Goal: Task Accomplishment & Management: Manage account settings

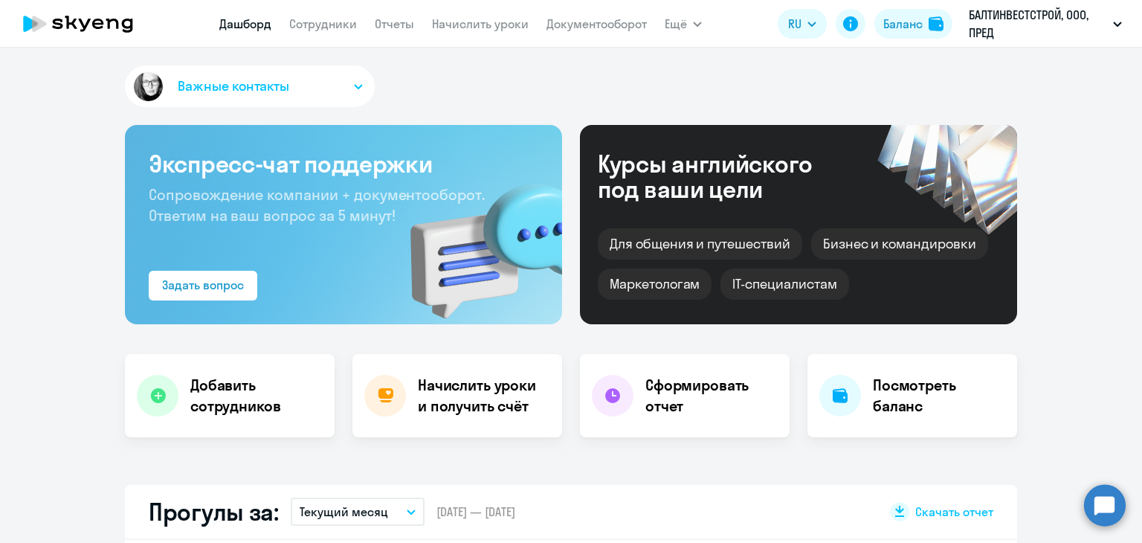
select select "30"
click at [461, 28] on link "Начислить уроки" at bounding box center [480, 23] width 97 height 15
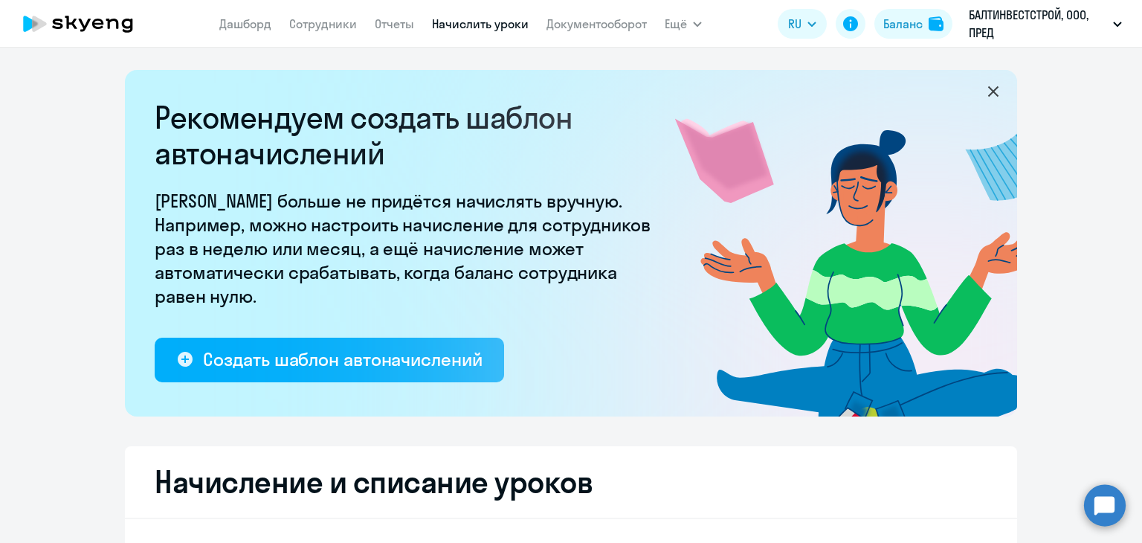
select select "10"
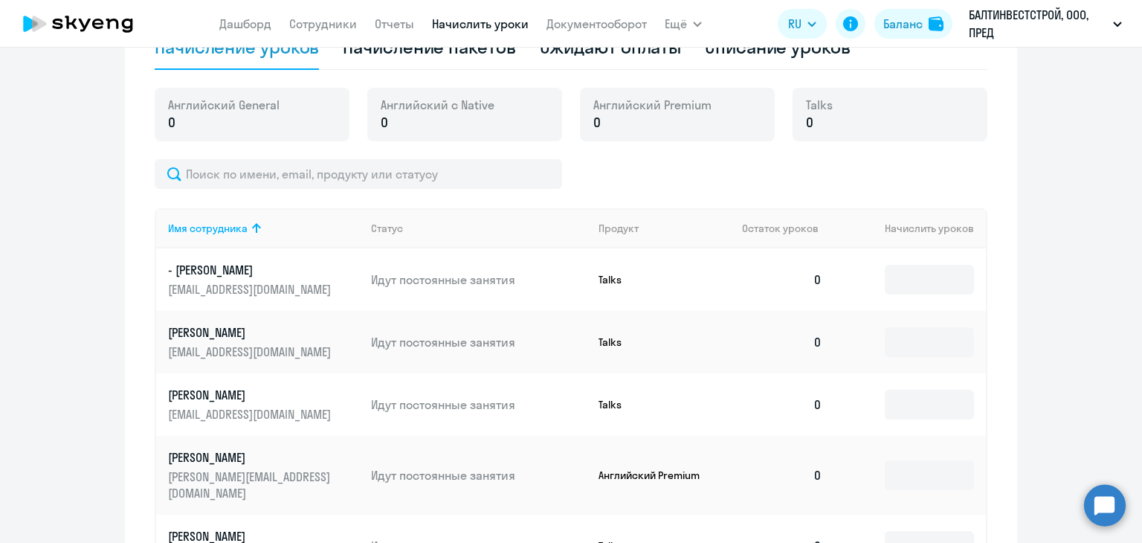
scroll to position [485, 0]
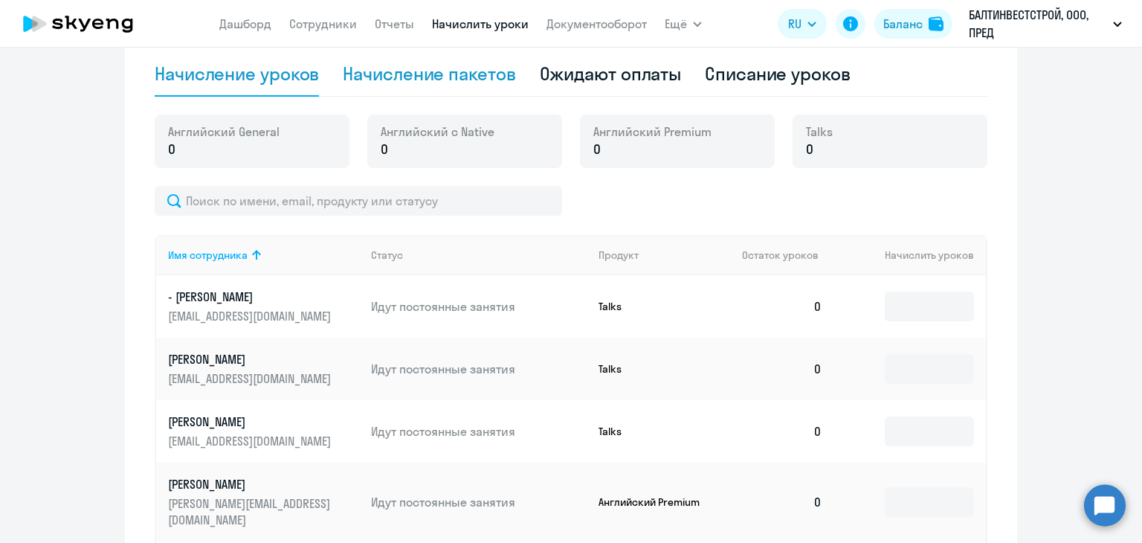
click at [472, 70] on div "Начисление пакетов" at bounding box center [429, 74] width 173 height 24
select select "10"
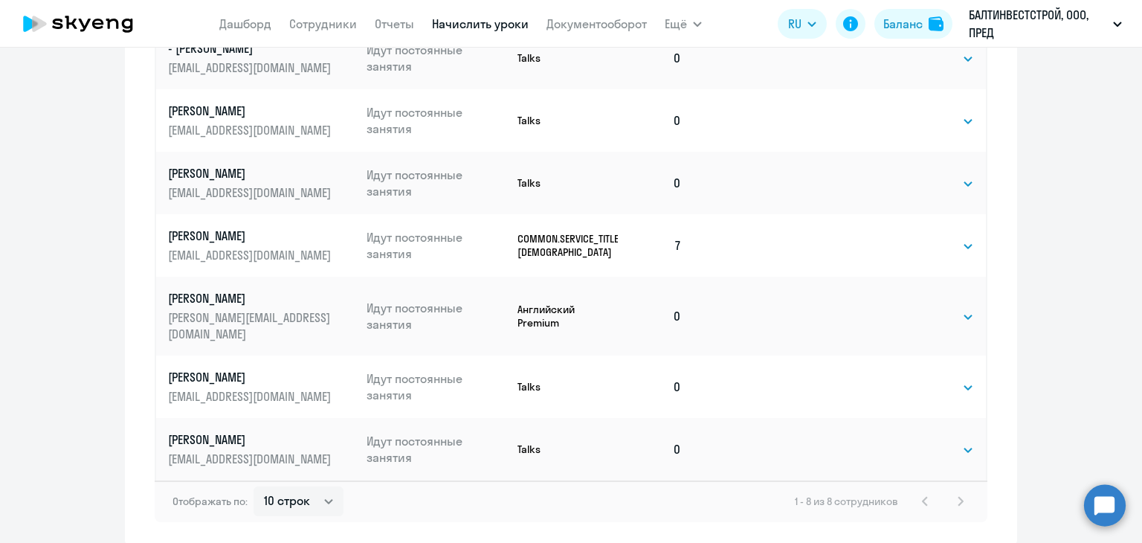
scroll to position [903, 0]
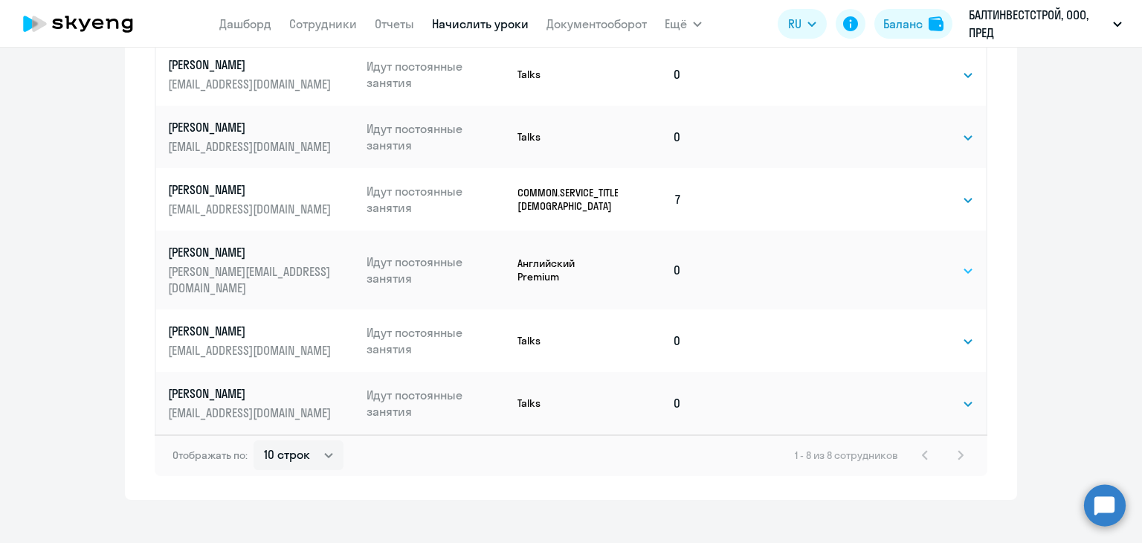
click at [919, 262] on select "Выбрать 4 8 16 32 64 96 128" at bounding box center [943, 271] width 61 height 18
click at [922, 263] on select "Выбрать 4 8 16 32 64 96 128" at bounding box center [943, 271] width 61 height 18
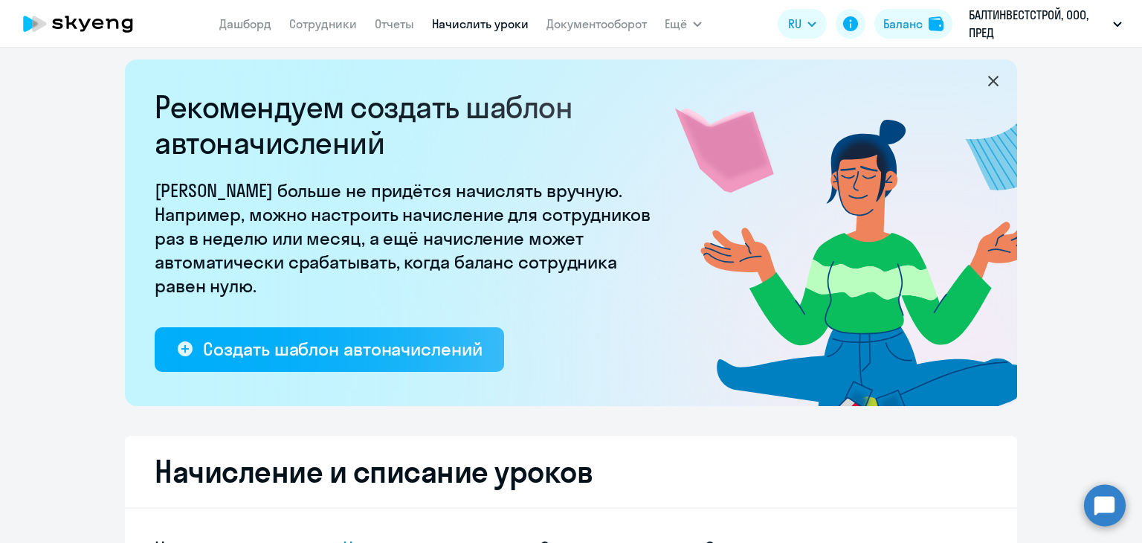
scroll to position [234, 0]
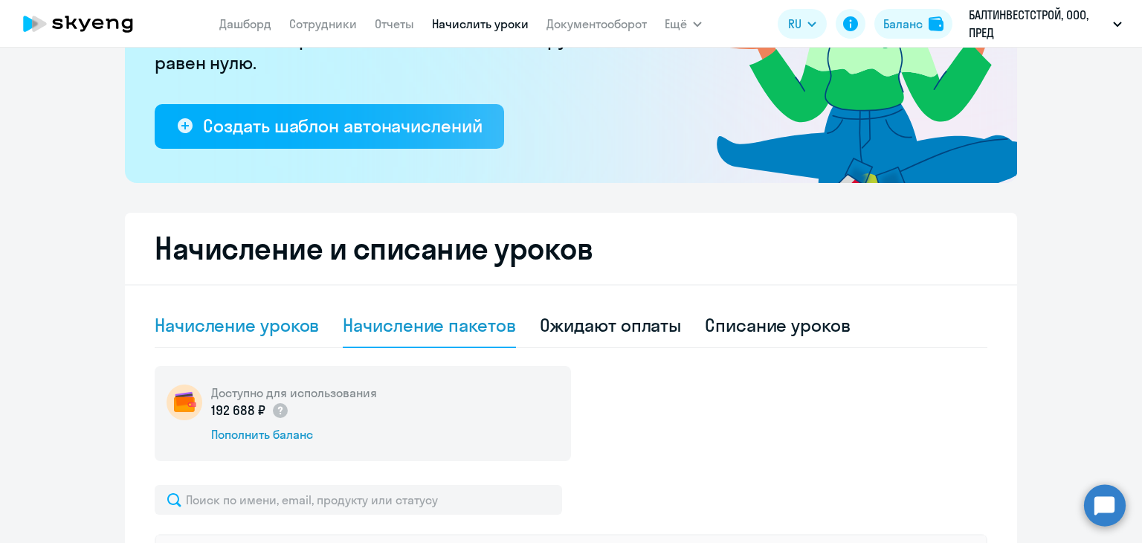
click at [297, 327] on div "Начисление уроков" at bounding box center [237, 325] width 164 height 24
select select "10"
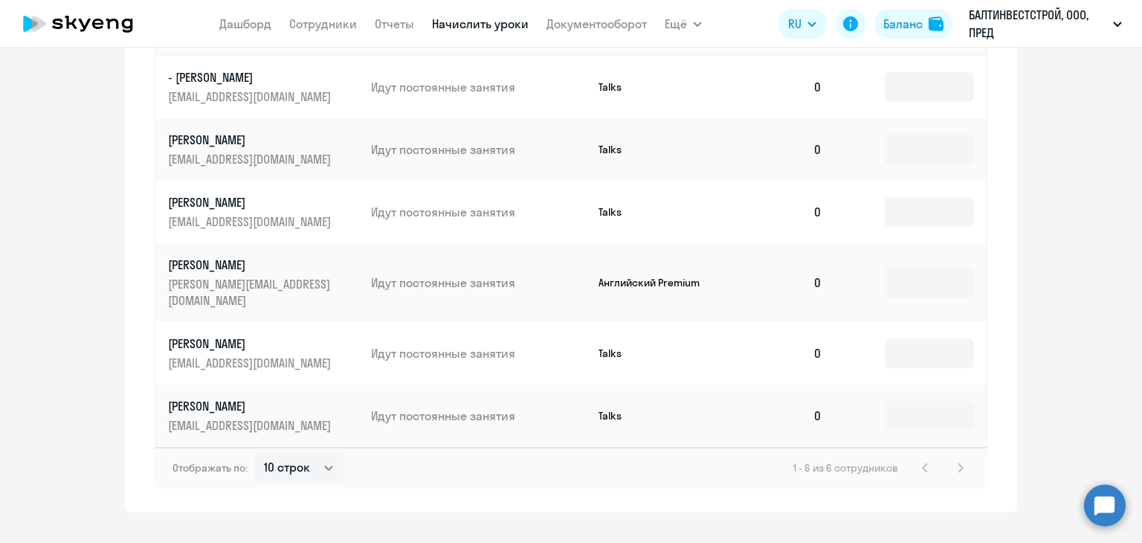
scroll to position [717, 0]
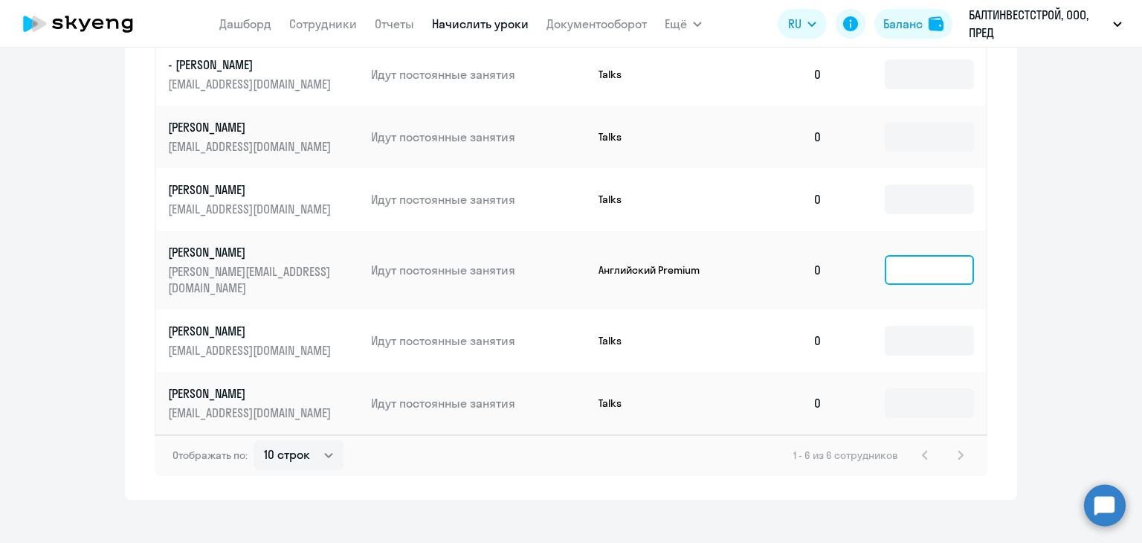
click at [909, 270] on input at bounding box center [929, 270] width 89 height 30
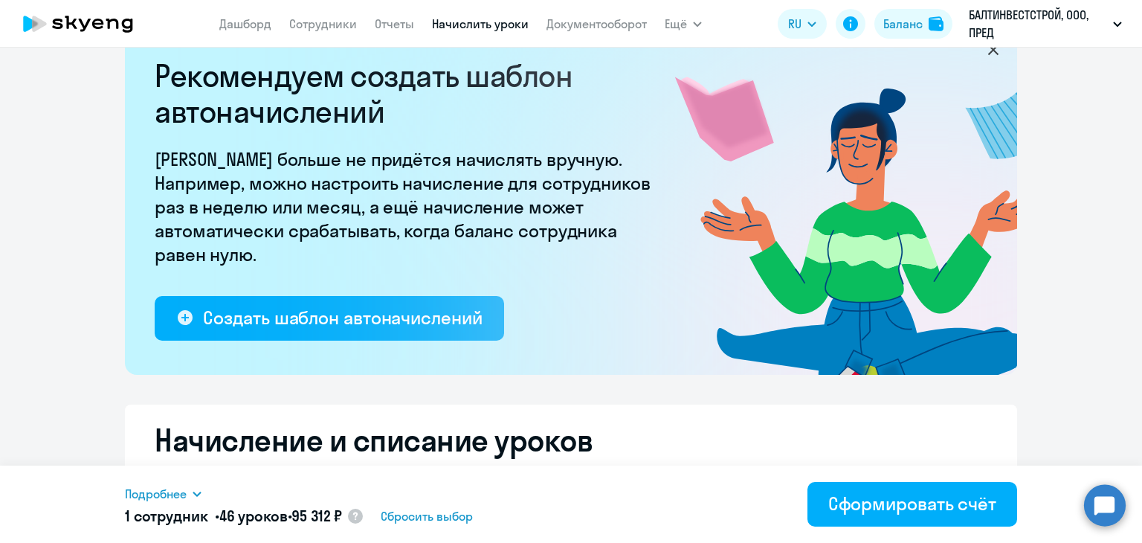
scroll to position [0, 0]
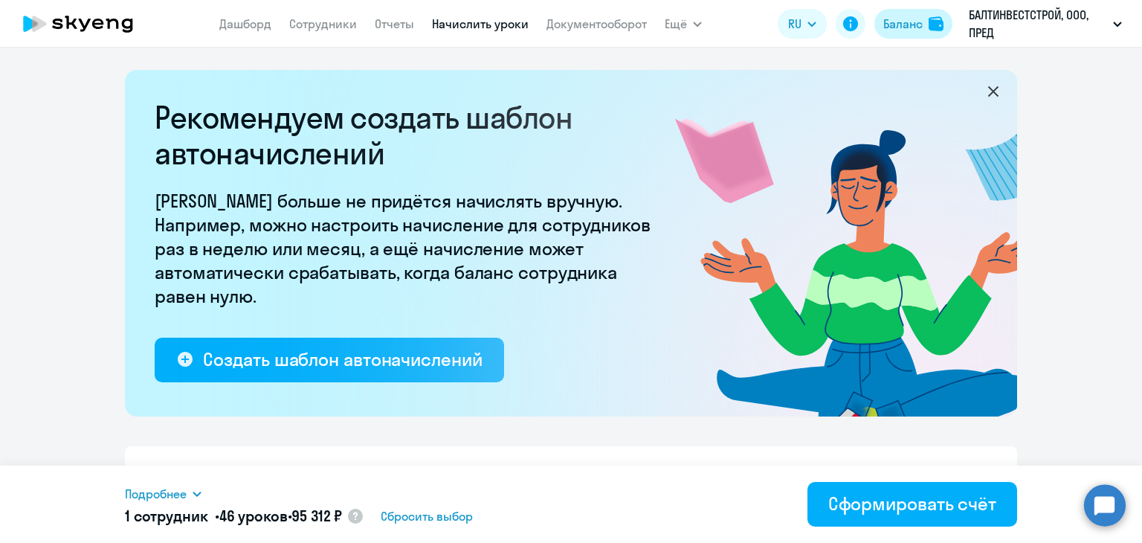
type input "46"
click at [901, 26] on div "Баланс" at bounding box center [903, 24] width 39 height 18
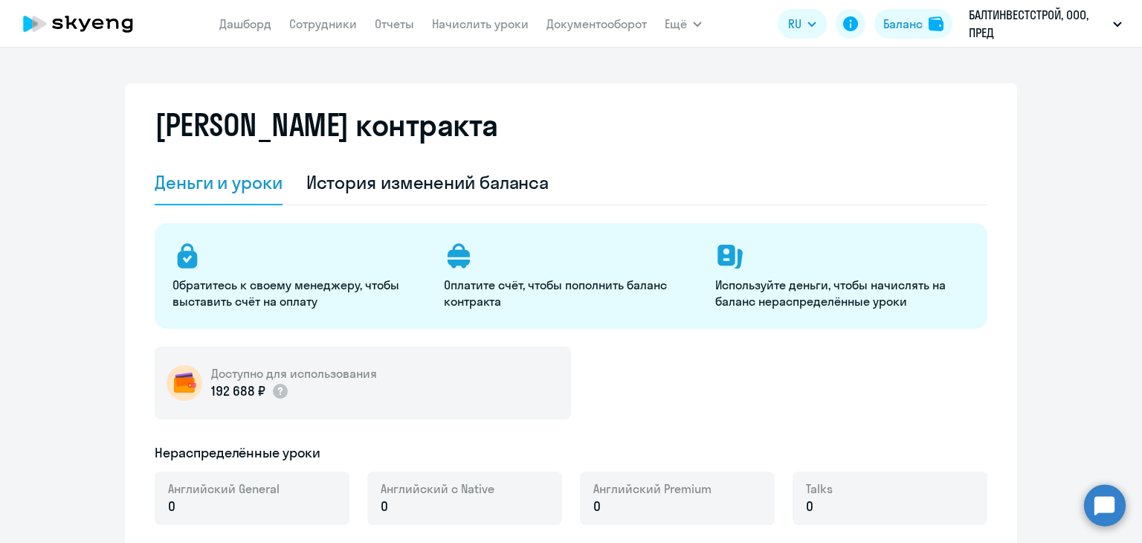
select select "english_adult_not_native_speaker"
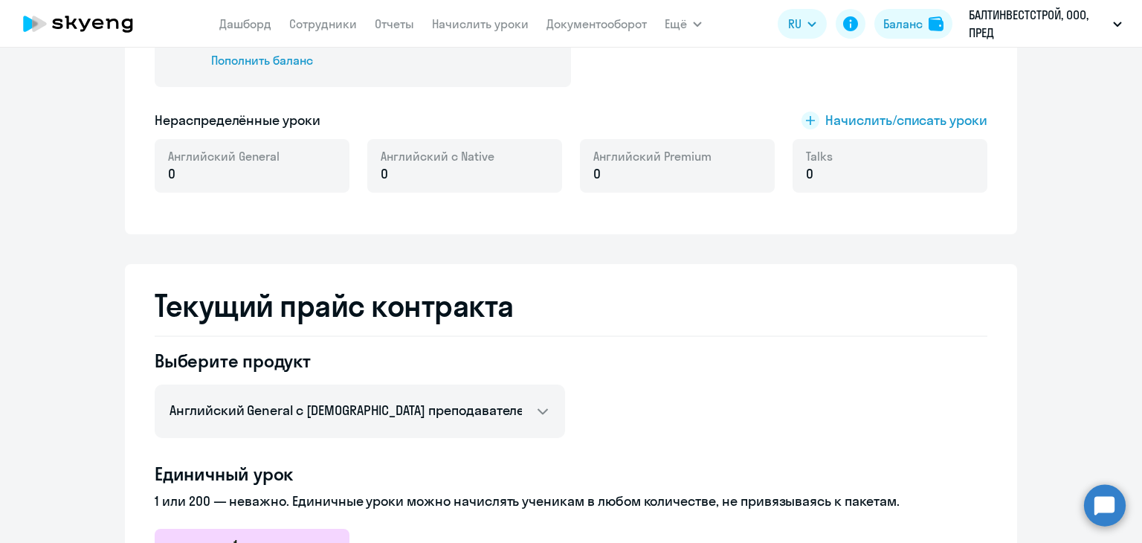
scroll to position [372, 0]
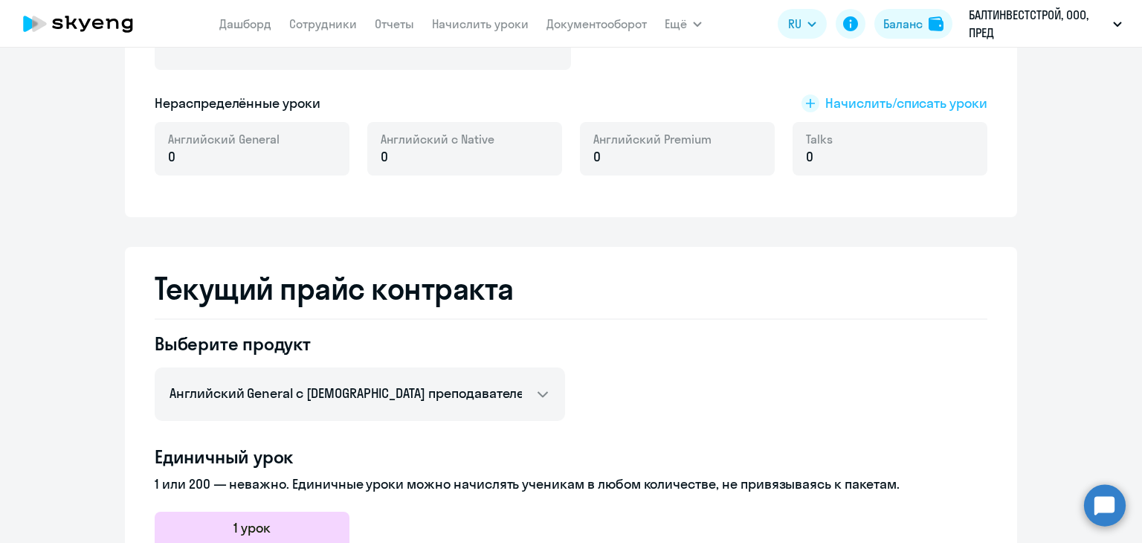
click at [857, 107] on span "Начислить/списать уроки" at bounding box center [907, 103] width 162 height 19
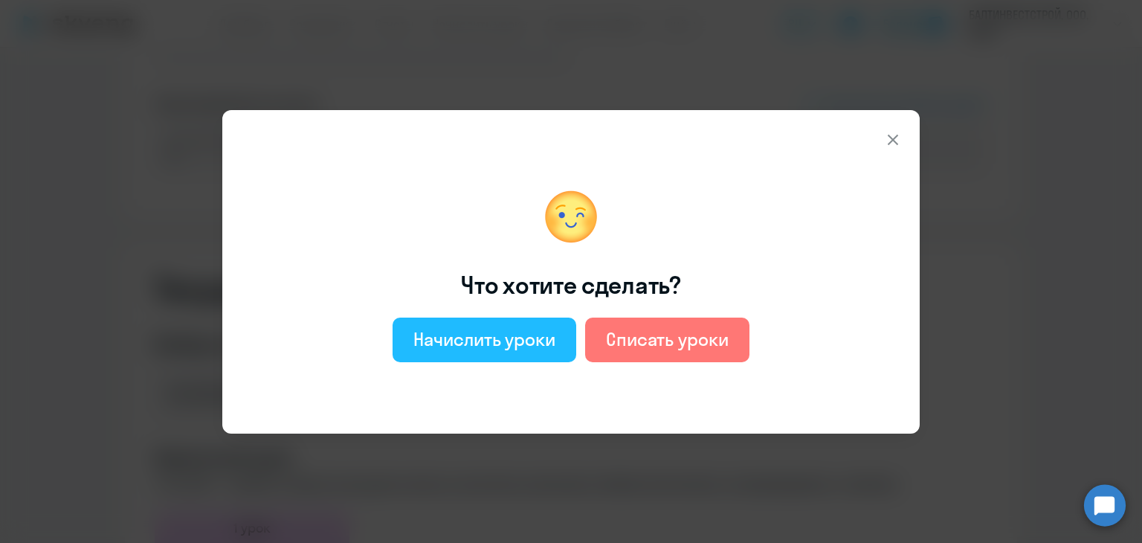
click at [558, 338] on button "Начислить уроки" at bounding box center [485, 340] width 184 height 45
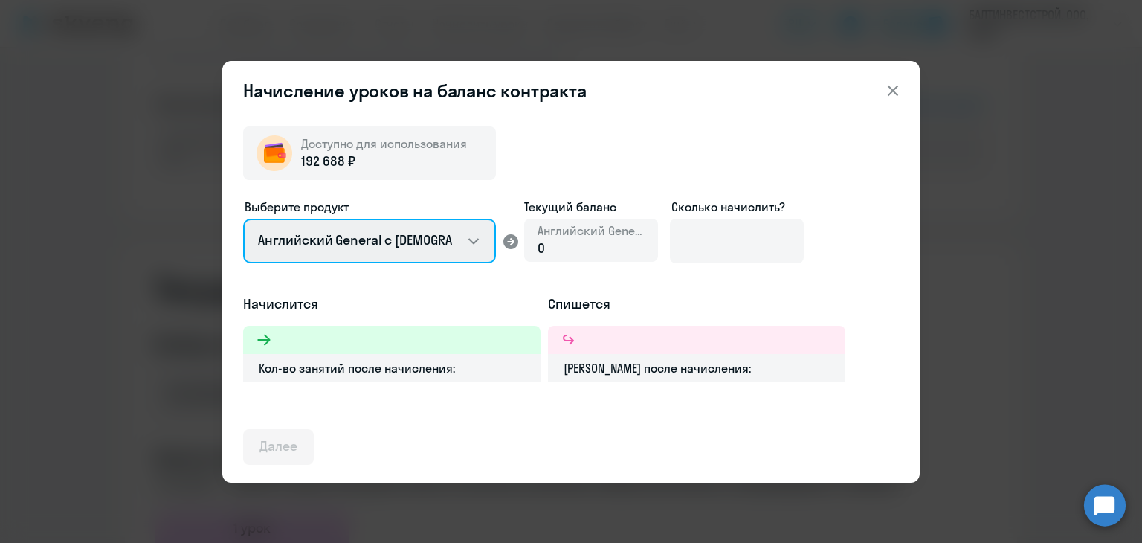
click at [458, 242] on select "Английский General с [DEMOGRAPHIC_DATA] преподавателем Английский General с [DE…" at bounding box center [369, 241] width 253 height 45
select select "english_adult_not_native_speaker_premium"
click at [243, 219] on select "Английский General с [DEMOGRAPHIC_DATA] преподавателем Английский General с [DE…" at bounding box center [369, 241] width 253 height 45
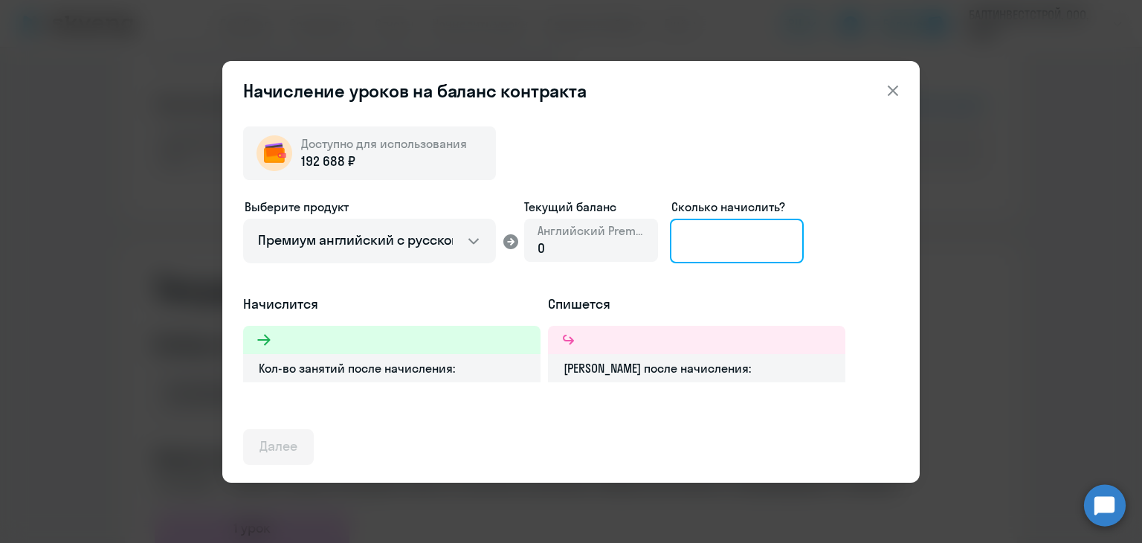
click at [704, 239] on input at bounding box center [737, 241] width 134 height 45
type input "6"
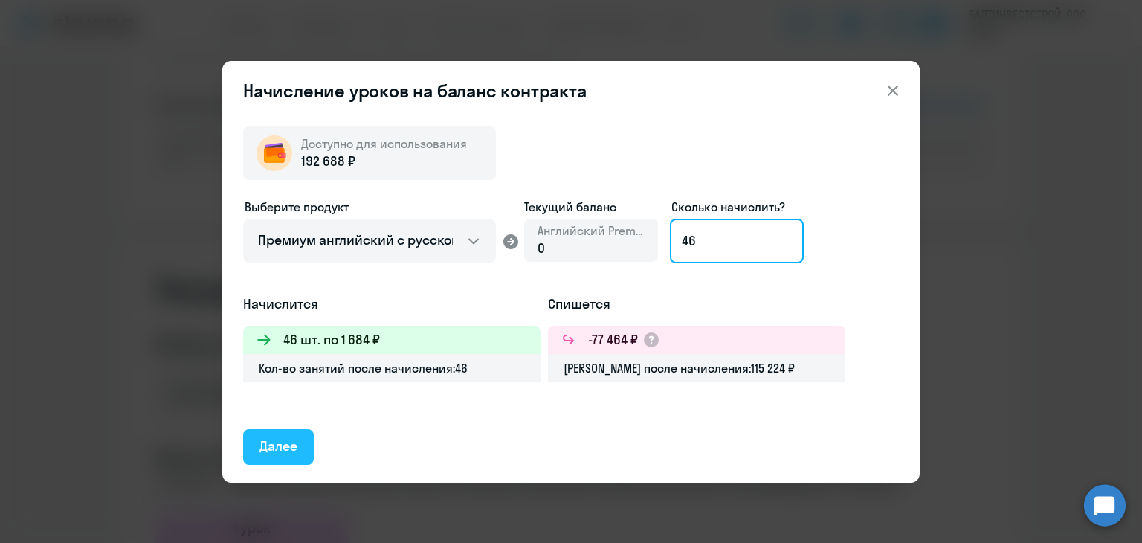
type input "46"
click at [283, 448] on div "Далее" at bounding box center [279, 446] width 38 height 19
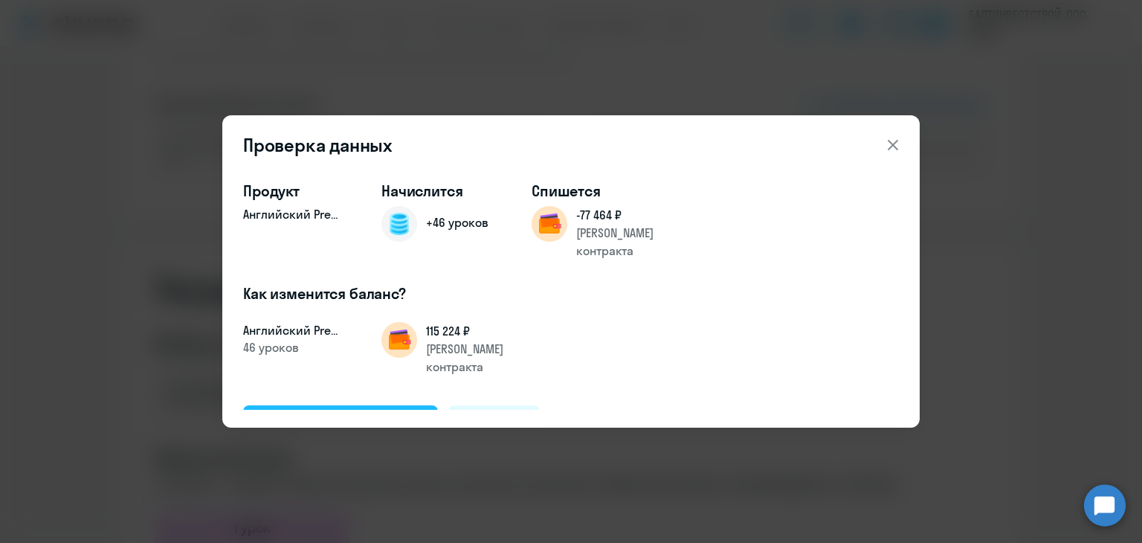
click at [391, 413] on div "Подтвердить и начислить" at bounding box center [341, 422] width 162 height 19
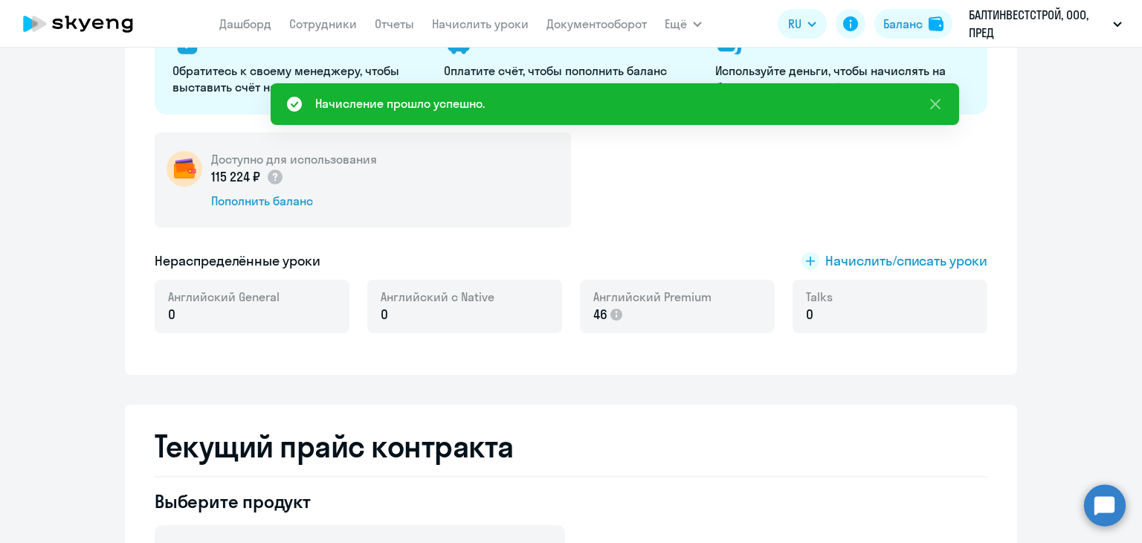
scroll to position [167, 0]
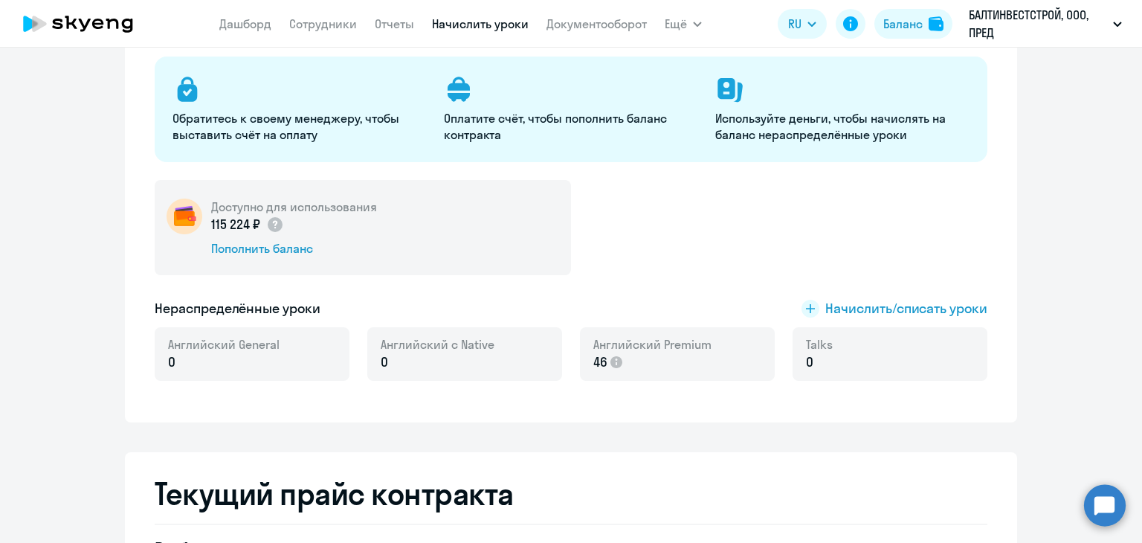
click at [443, 16] on link "Начислить уроки" at bounding box center [480, 23] width 97 height 15
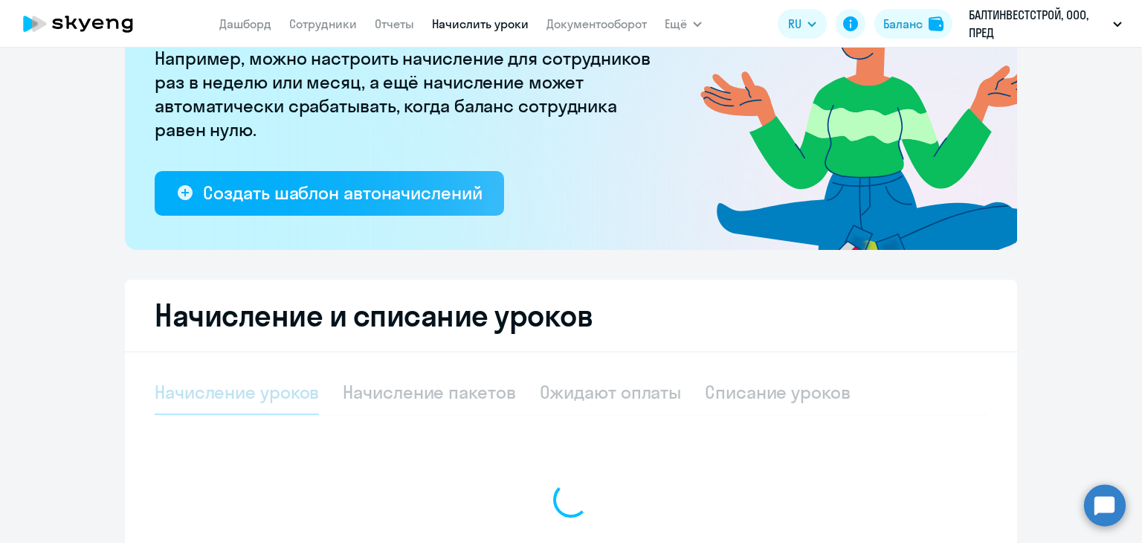
select select "10"
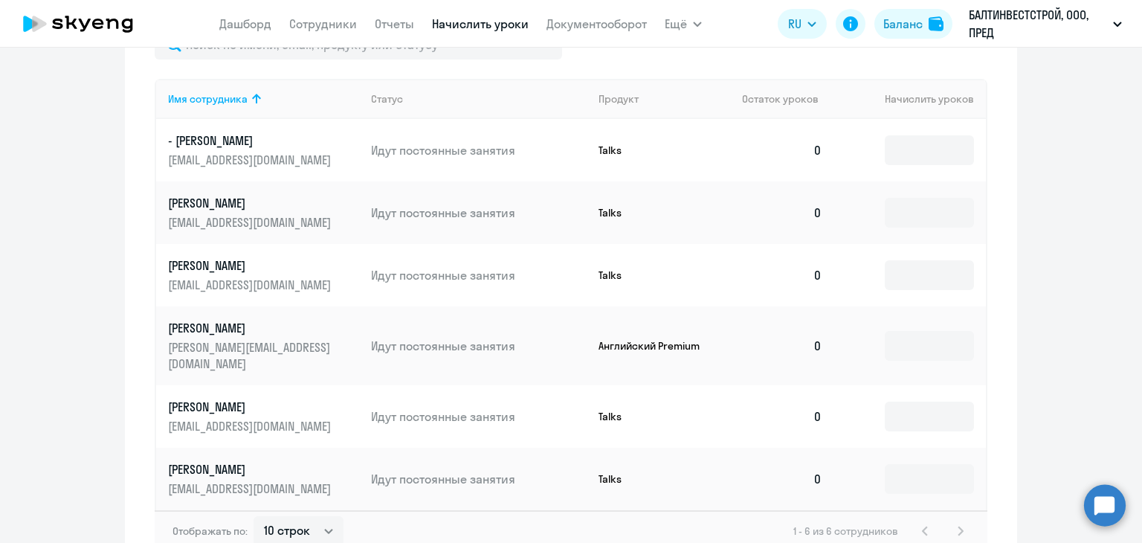
scroll to position [687, 0]
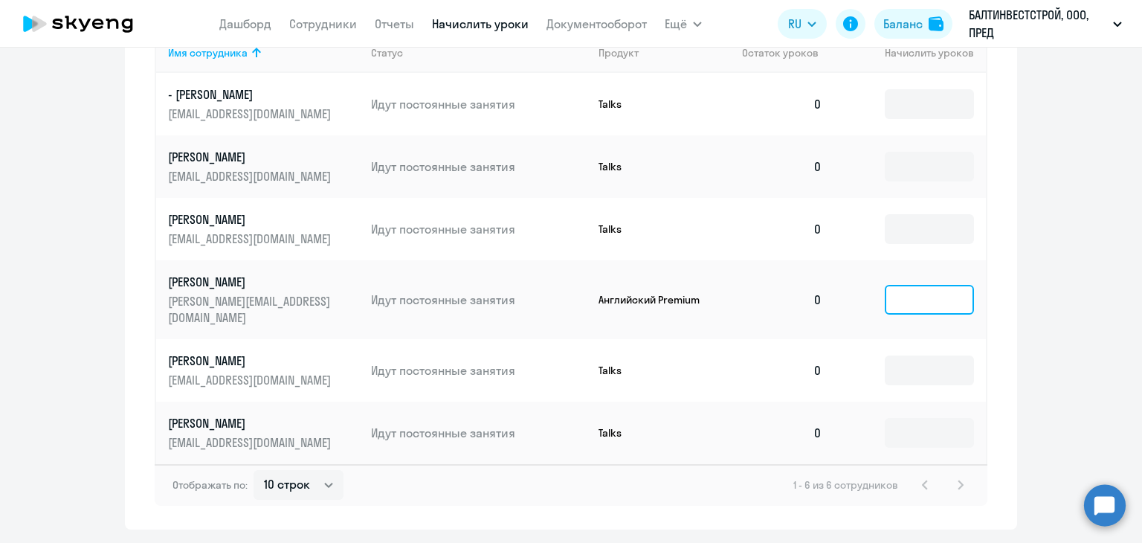
click at [923, 298] on input at bounding box center [929, 300] width 89 height 30
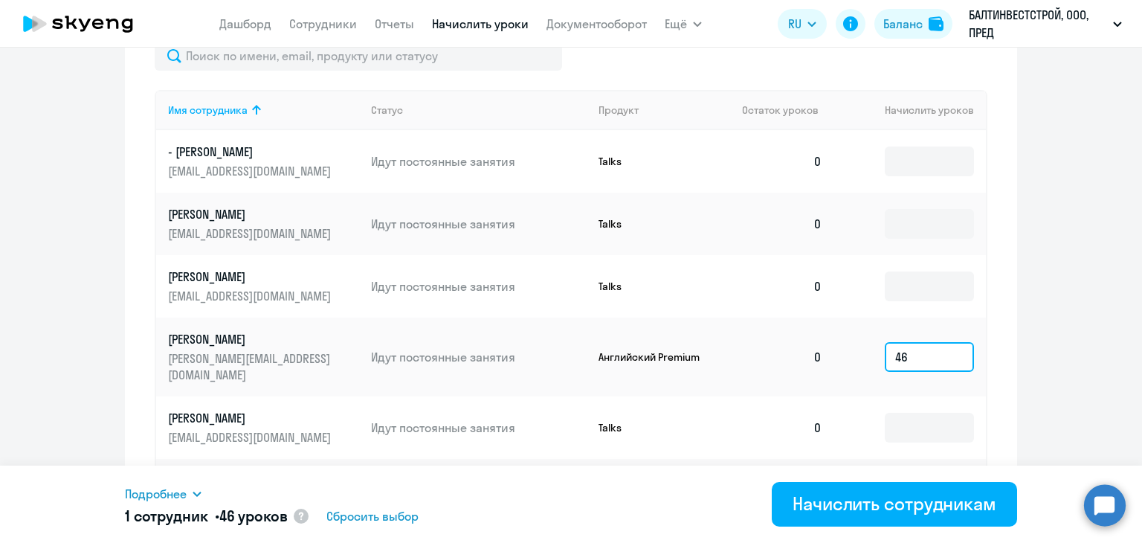
scroll to position [717, 0]
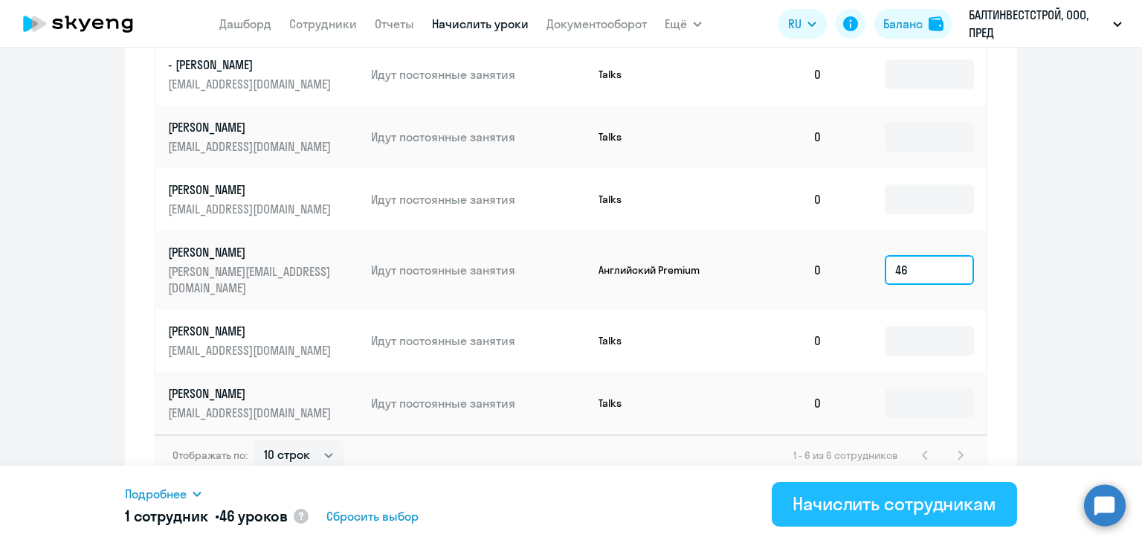
type input "46"
click at [846, 501] on div "Начислить сотрудникам" at bounding box center [895, 504] width 204 height 24
